Goal: Task Accomplishment & Management: Complete application form

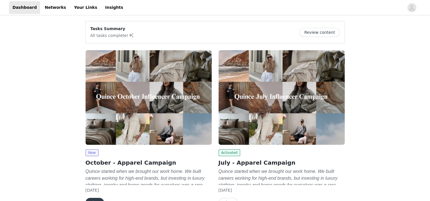
scroll to position [28, 0]
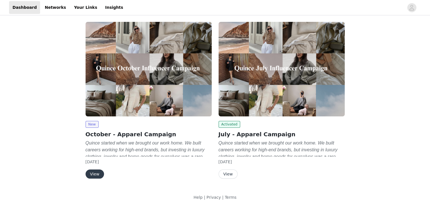
click at [95, 175] on button "View" at bounding box center [95, 174] width 18 height 9
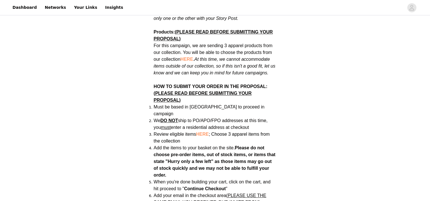
scroll to position [370, 0]
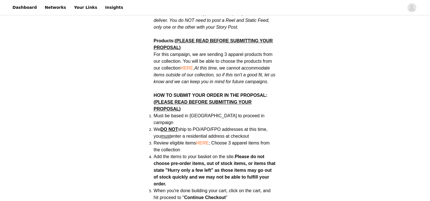
click at [208, 141] on span "HERE" at bounding box center [202, 143] width 13 height 5
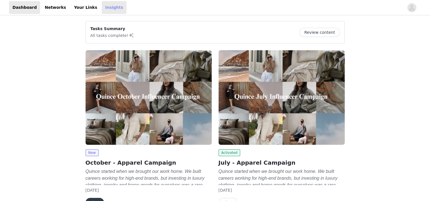
click at [102, 7] on link "Insights" at bounding box center [114, 7] width 25 height 13
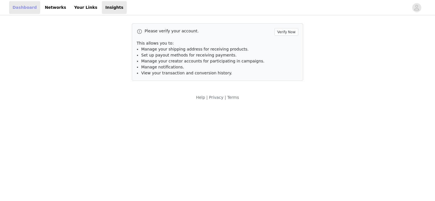
click at [21, 7] on link "Dashboard" at bounding box center [24, 7] width 31 height 13
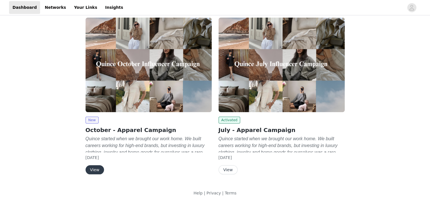
scroll to position [34, 0]
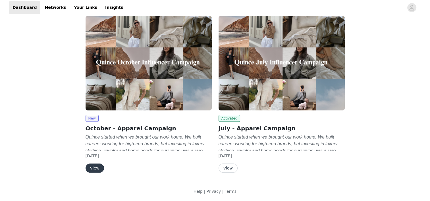
click at [97, 168] on button "View" at bounding box center [95, 168] width 18 height 9
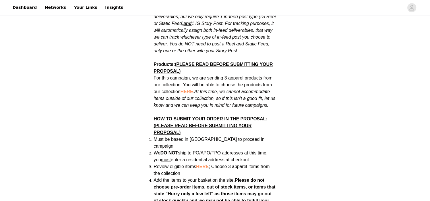
scroll to position [341, 0]
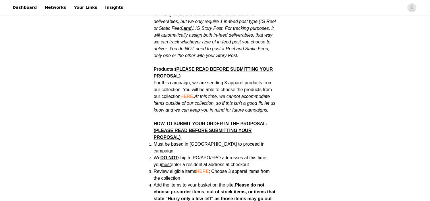
click at [190, 94] on span "HERE" at bounding box center [187, 96] width 13 height 5
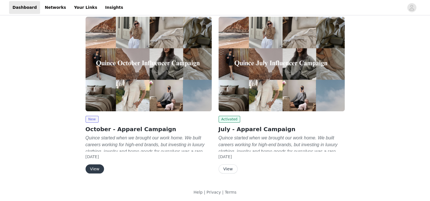
scroll to position [34, 0]
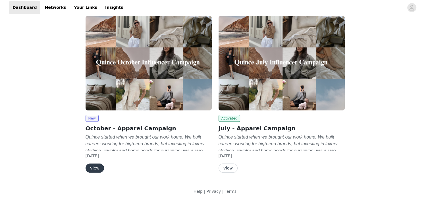
click at [98, 168] on button "View" at bounding box center [95, 168] width 18 height 9
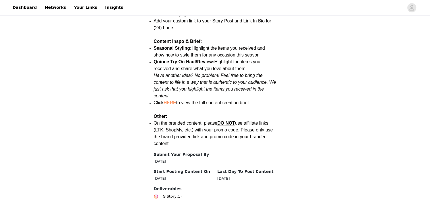
scroll to position [811, 0]
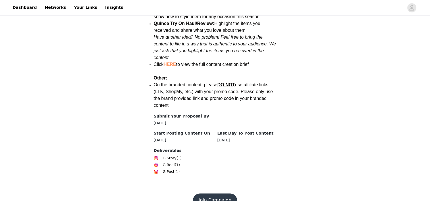
click at [222, 194] on button "Join Campaign" at bounding box center [215, 201] width 44 height 14
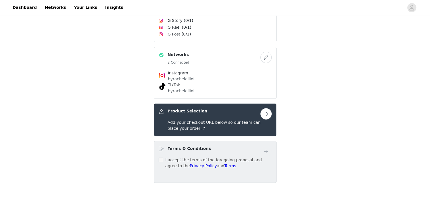
scroll to position [169, 0]
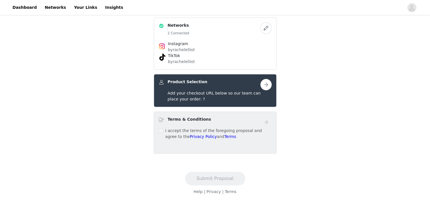
click at [263, 82] on button "button" at bounding box center [266, 84] width 11 height 11
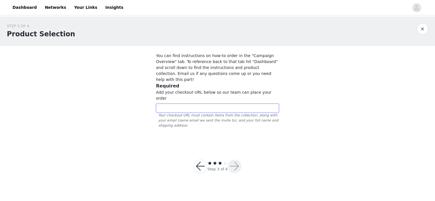
paste input "[URL][DOMAIN_NAME]"
type input "[URL][DOMAIN_NAME]"
click at [239, 160] on button "button" at bounding box center [235, 167] width 14 height 14
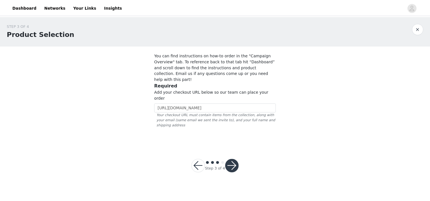
scroll to position [0, 0]
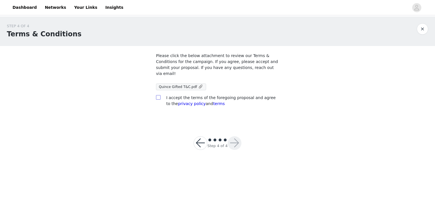
click at [160, 95] on input "checkbox" at bounding box center [158, 97] width 4 height 4
checkbox input "true"
click at [234, 137] on button "button" at bounding box center [235, 144] width 14 height 14
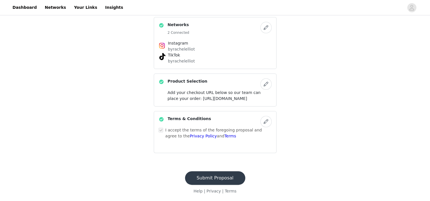
scroll to position [187, 0]
click at [229, 176] on button "Submit Proposal" at bounding box center [215, 179] width 60 height 14
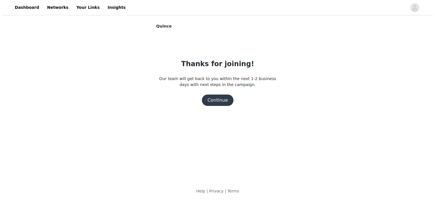
scroll to position [0, 0]
click at [218, 100] on button "Continue" at bounding box center [217, 100] width 32 height 11
